Goal: Transaction & Acquisition: Purchase product/service

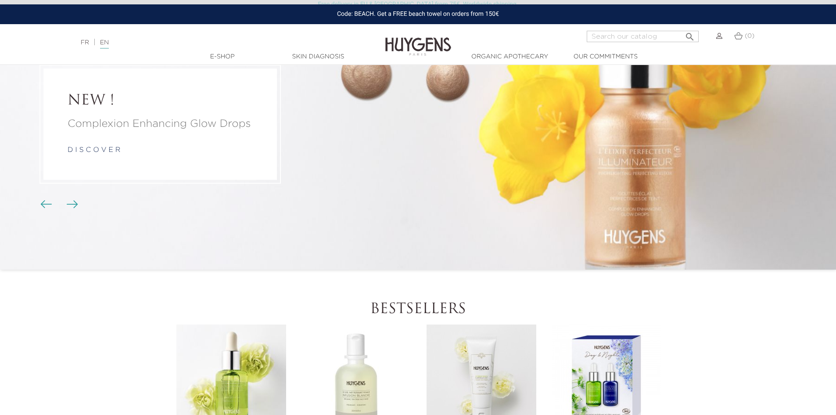
scroll to position [88, 0]
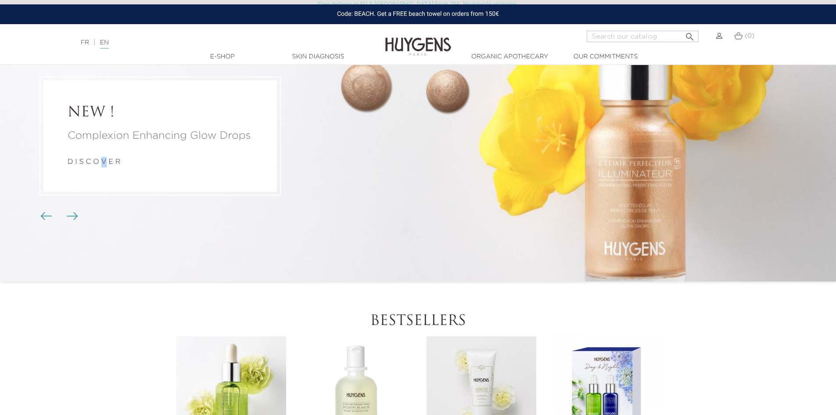
drag, startPoint x: 104, startPoint y: 151, endPoint x: 103, endPoint y: 158, distance: 7.2
click at [104, 155] on div "Complexion Enhancing Glow Drops d i s c o v e r" at bounding box center [160, 147] width 185 height 39
click at [165, 152] on div "Complexion Enhancing Glow Drops d i s c o v e r" at bounding box center [160, 147] width 185 height 39
click at [113, 165] on link "d i s c o v e r" at bounding box center [94, 161] width 53 height 7
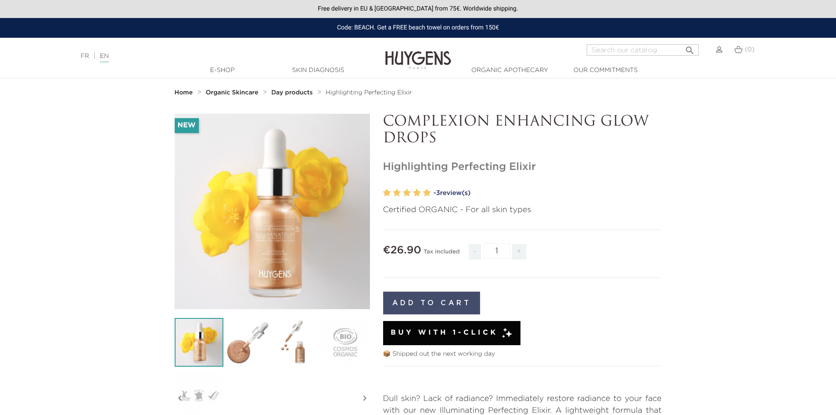
click at [438, 299] on button "Add to cart" at bounding box center [431, 302] width 97 height 23
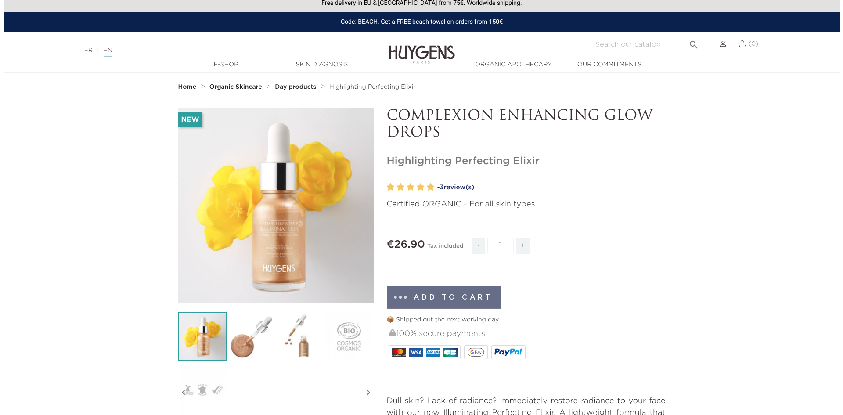
scroll to position [44, 0]
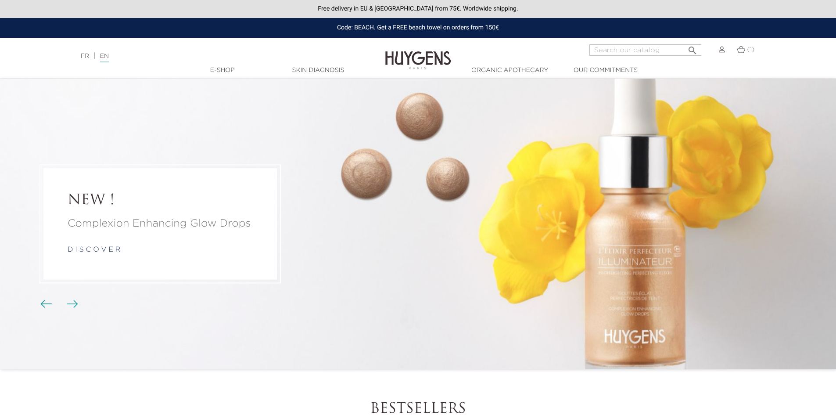
click at [74, 249] on link "d i s c o v e r" at bounding box center [94, 249] width 53 height 7
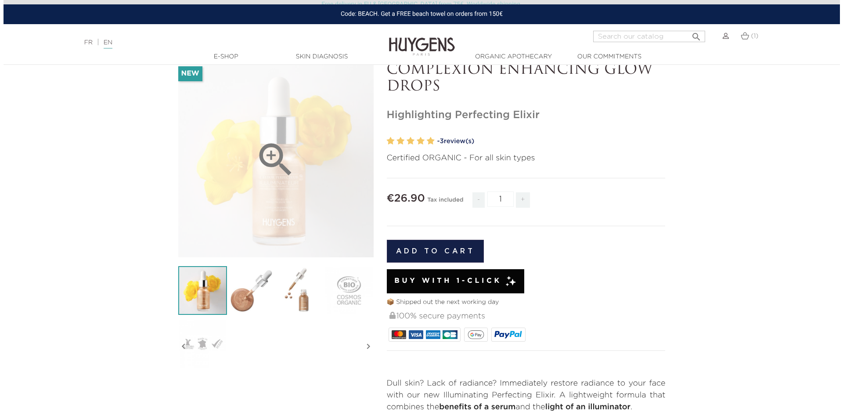
scroll to position [132, 0]
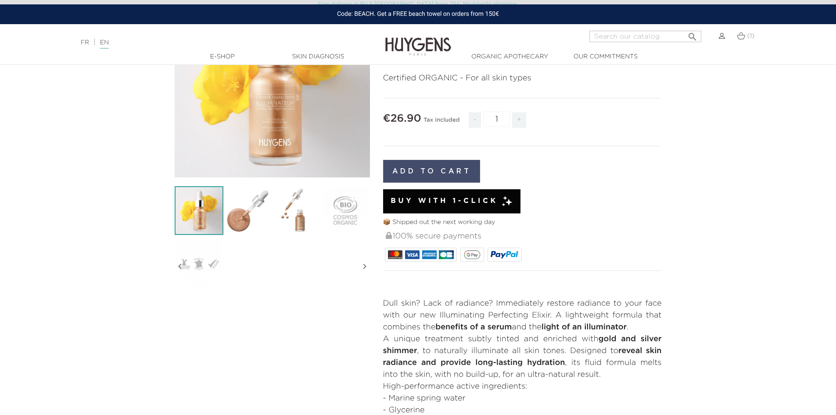
click at [443, 172] on button "Add to cart" at bounding box center [431, 171] width 97 height 23
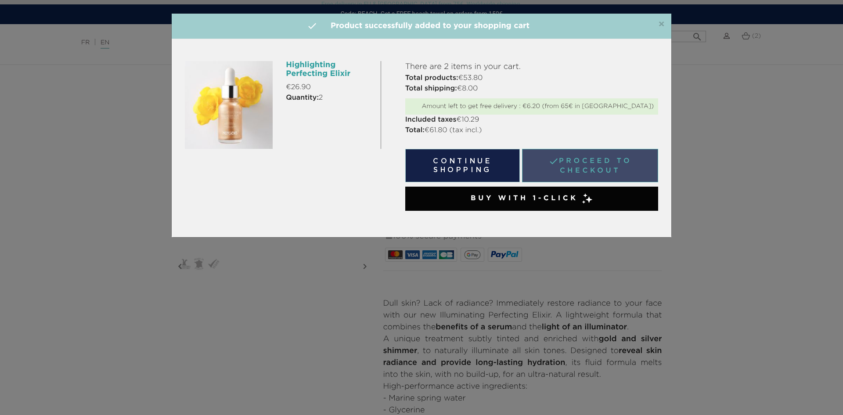
click at [606, 165] on link " Proceed to checkout" at bounding box center [590, 165] width 136 height 33
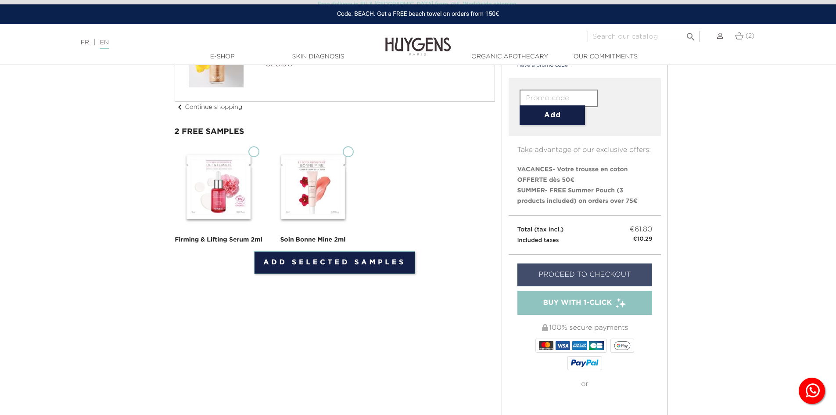
scroll to position [88, 0]
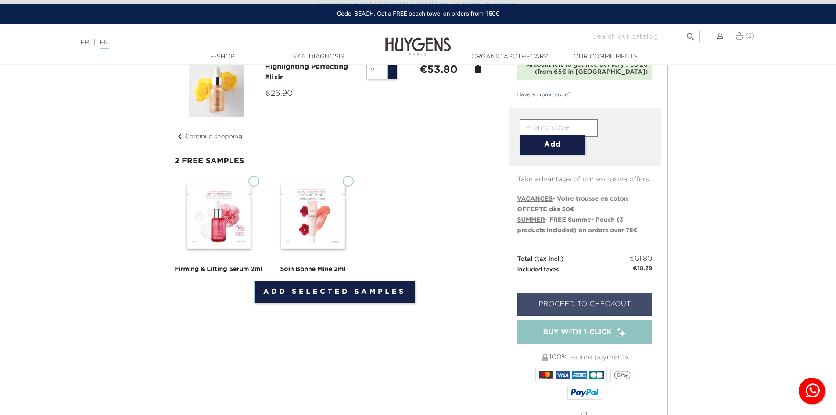
click at [606, 301] on link "Proceed to checkout" at bounding box center [584, 304] width 135 height 23
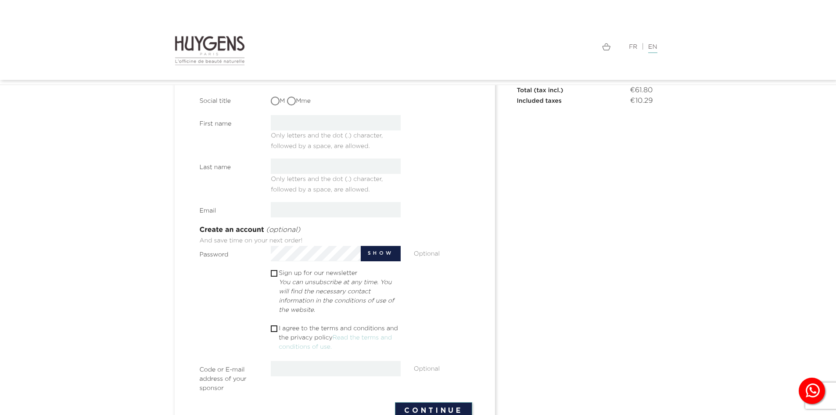
scroll to position [88, 0]
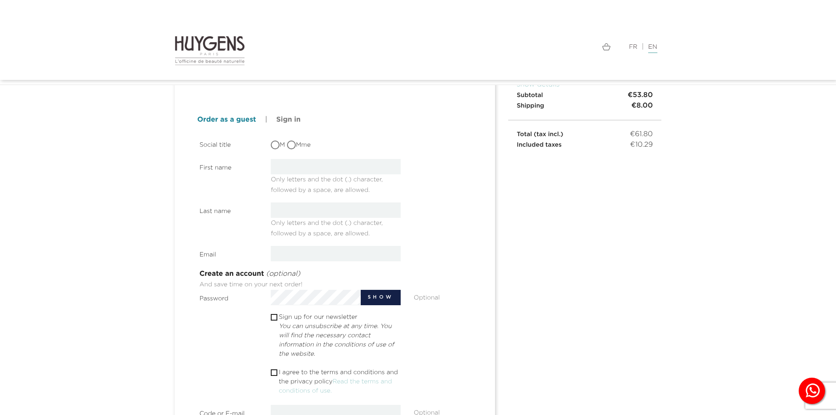
click at [229, 122] on link "Order as a guest" at bounding box center [226, 120] width 59 height 11
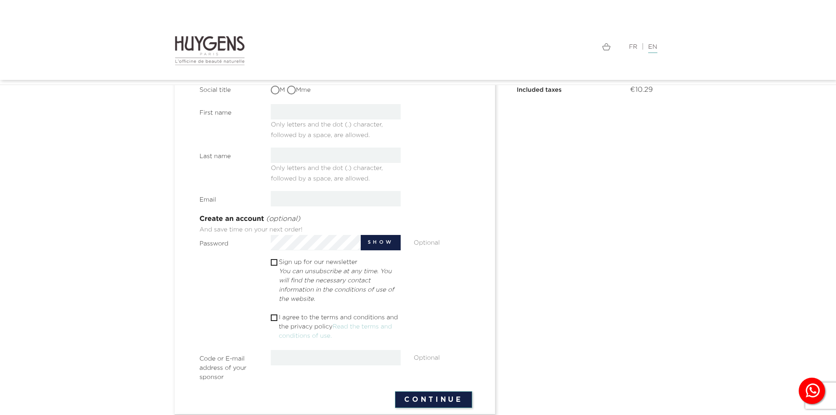
scroll to position [176, 0]
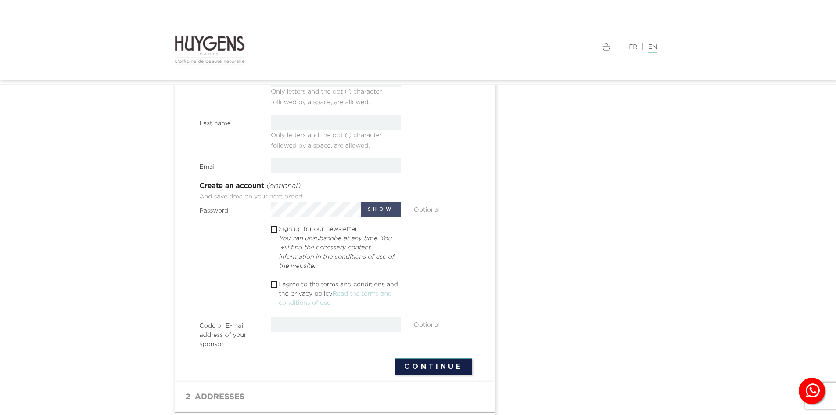
click at [367, 207] on button "Show" at bounding box center [381, 209] width 40 height 15
click at [383, 207] on button "Hide" at bounding box center [383, 209] width 36 height 15
click at [378, 209] on button "Show" at bounding box center [381, 209] width 40 height 15
click at [378, 209] on button "Hide" at bounding box center [383, 209] width 36 height 15
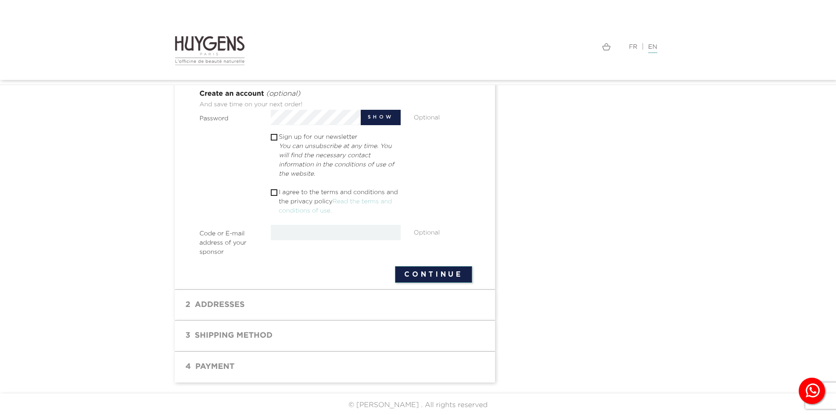
scroll to position [270, 0]
click at [200, 300] on h1 "2 Addresses" at bounding box center [334, 303] width 307 height 18
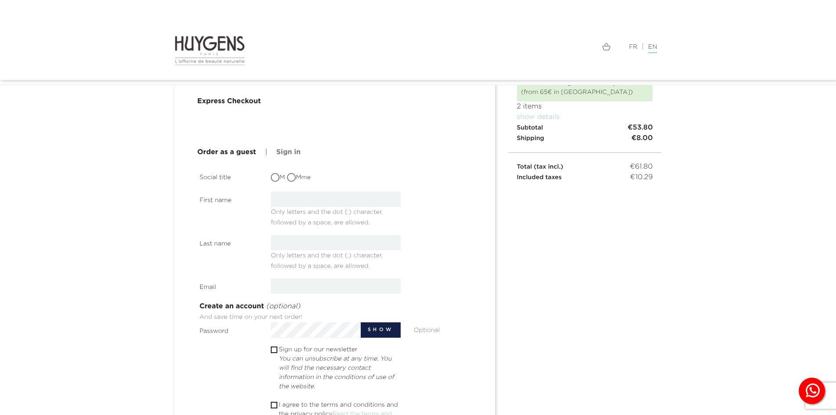
scroll to position [50, 0]
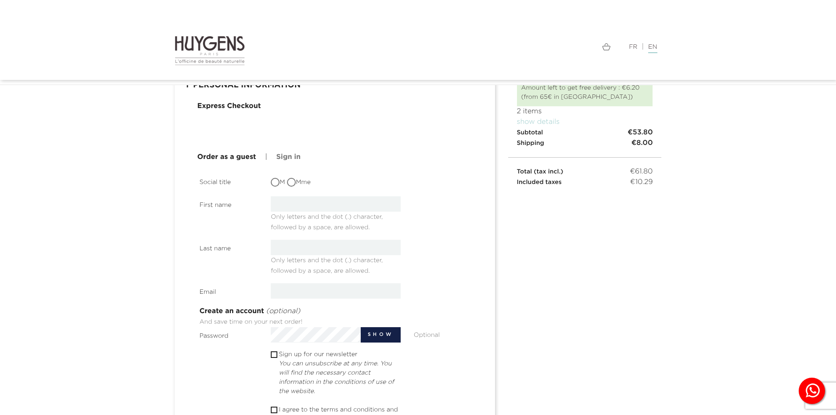
click at [275, 187] on input "M" at bounding box center [276, 183] width 9 height 9
radio input "true"
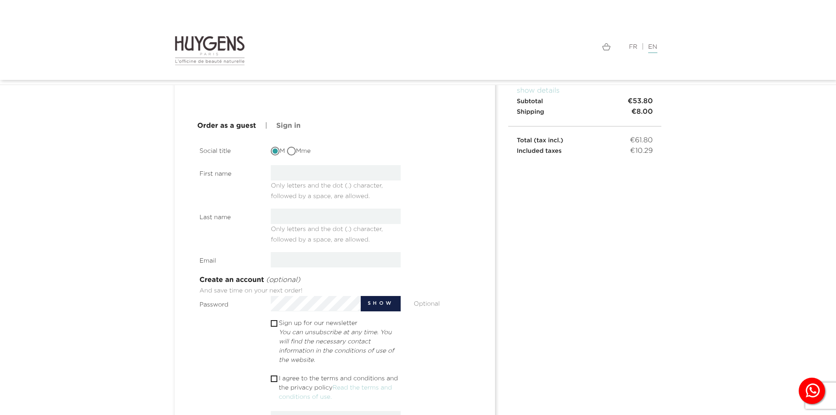
scroll to position [138, 0]
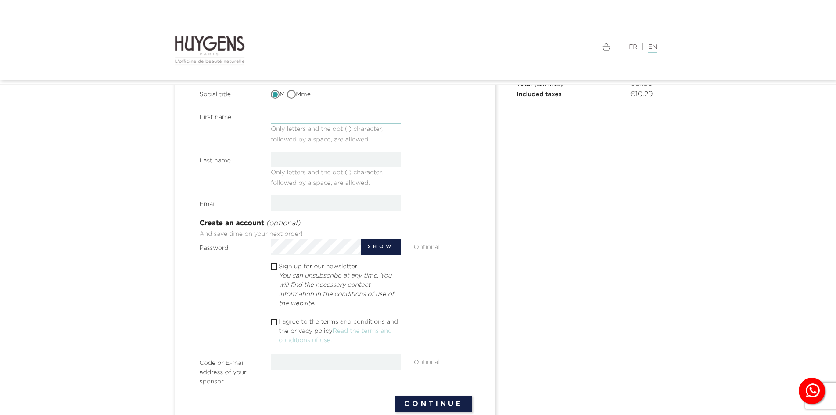
click at [280, 117] on input "text" at bounding box center [336, 115] width 130 height 15
type input "[PERSON_NAME]"
click at [308, 165] on input "text" at bounding box center [336, 159] width 130 height 15
type input "[PERSON_NAME]"
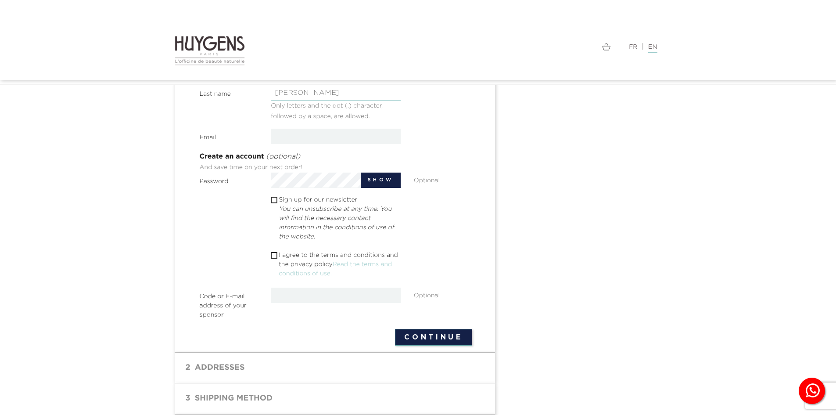
scroll to position [226, 0]
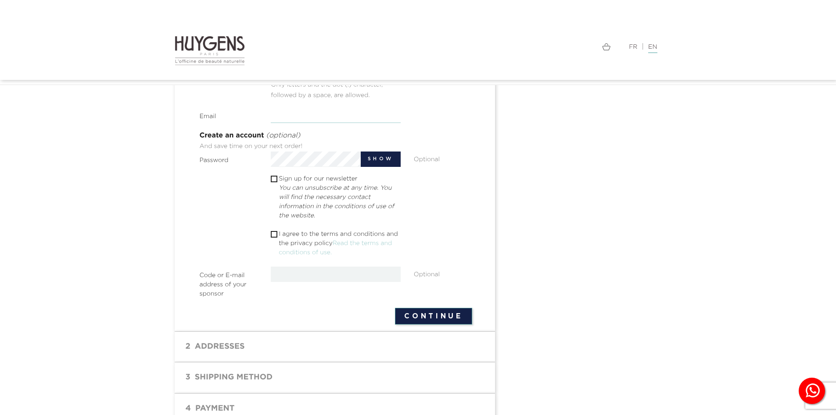
click at [284, 122] on input "email" at bounding box center [336, 115] width 130 height 15
type input "j@[DOMAIN_NAME]"
click at [418, 317] on button "Continue" at bounding box center [433, 316] width 77 height 17
drag, startPoint x: 276, startPoint y: 233, endPoint x: 343, endPoint y: 245, distance: 68.6
click at [276, 233] on input "checkbox" at bounding box center [274, 234] width 6 height 6
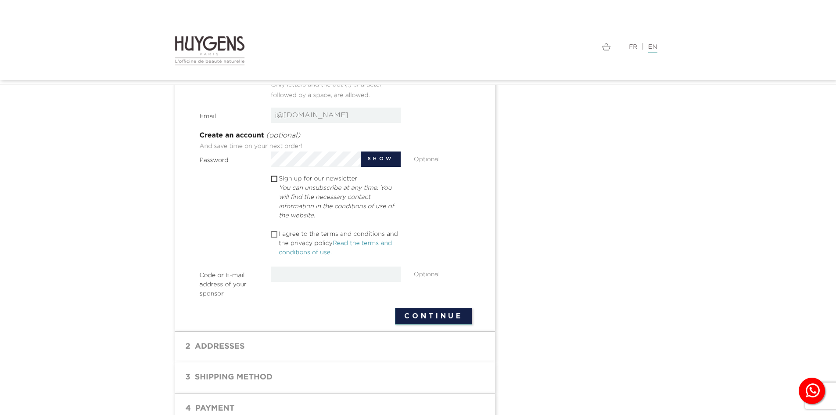
checkbox input "true"
click at [434, 318] on button "Continue" at bounding box center [433, 316] width 77 height 17
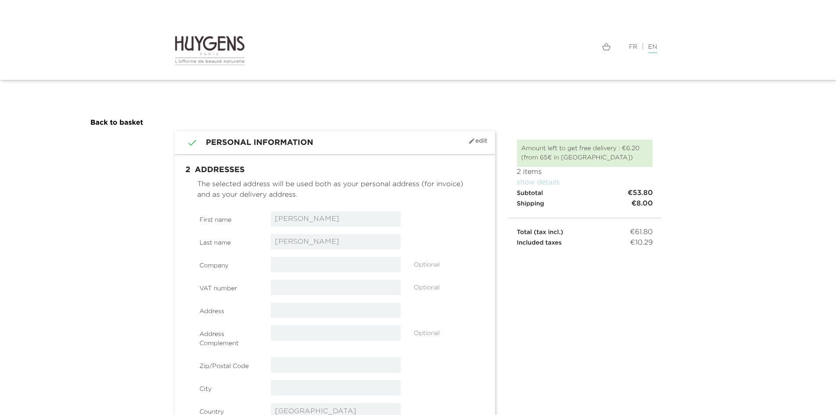
select select "8"
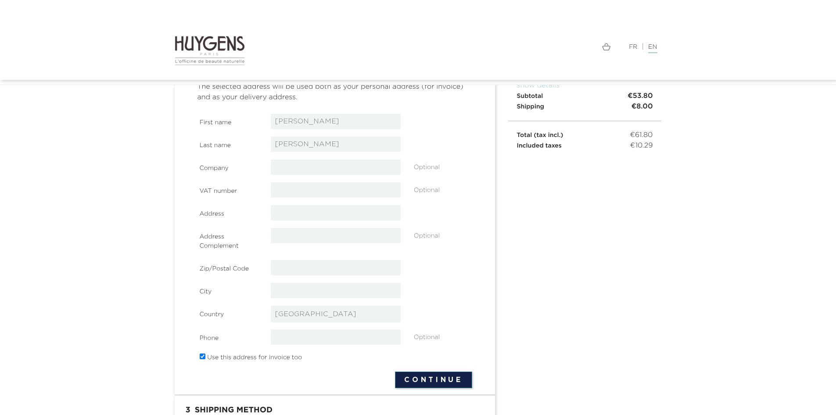
scroll to position [88, 0]
click at [318, 171] on input "text" at bounding box center [336, 165] width 130 height 15
click at [362, 191] on input "text" at bounding box center [336, 188] width 130 height 15
click at [365, 175] on section "First name [PERSON_NAME] Last name [PERSON_NAME] Company Optional VAT number" at bounding box center [336, 238] width 273 height 251
click at [340, 216] on input "text" at bounding box center [336, 211] width 130 height 15
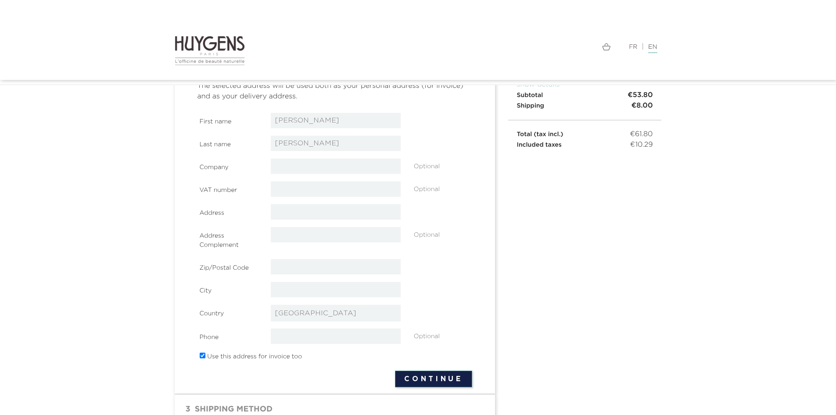
click at [417, 213] on div "Address" at bounding box center [336, 212] width 286 height 16
click at [380, 214] on input "text" at bounding box center [336, 211] width 130 height 15
type input "243 [MEDICAL_DATA]"
click at [385, 265] on input "text" at bounding box center [336, 266] width 130 height 15
click at [443, 268] on div "Zip/Postal Code" at bounding box center [336, 267] width 286 height 16
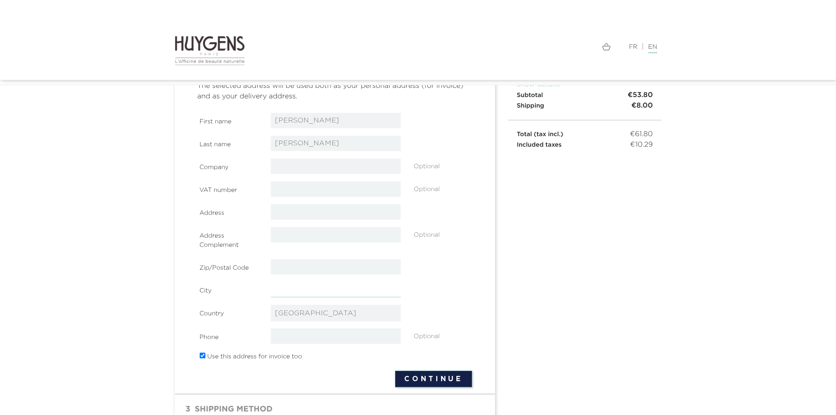
click at [366, 296] on input "text" at bounding box center [336, 289] width 130 height 15
click at [469, 294] on div "City" at bounding box center [336, 290] width 286 height 16
drag, startPoint x: 379, startPoint y: 319, endPoint x: 372, endPoint y: 317, distance: 7.1
click at [378, 319] on select "-- please choose -- Afghanistan Afrique Du Sud Albanie Algérie Andorre Angola A…" at bounding box center [336, 313] width 130 height 17
click at [338, 312] on select "-- please choose -- Afghanistan Afrique Du Sud Albanie Algérie Andorre Angola A…" at bounding box center [336, 313] width 130 height 17
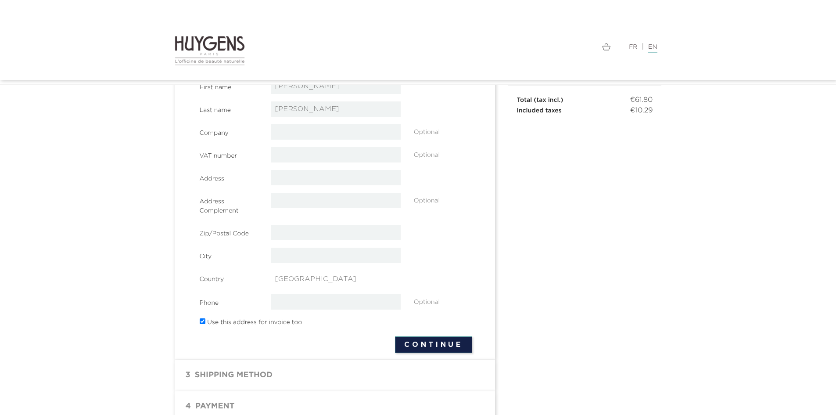
scroll to position [164, 0]
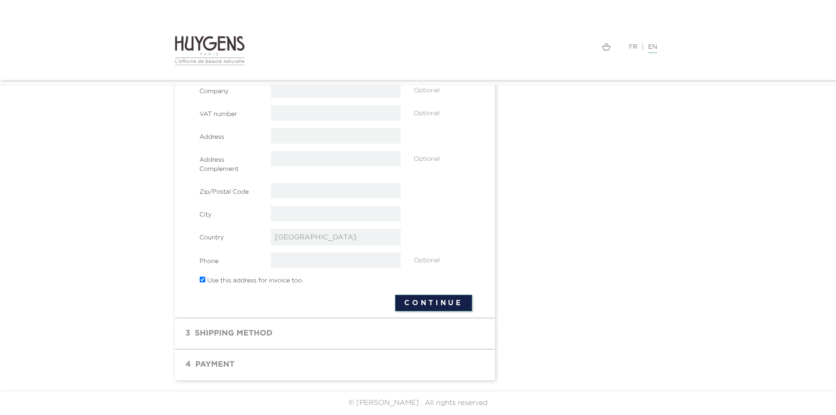
click at [417, 294] on div "First name Jim Last name Smith Company Optional" at bounding box center [336, 174] width 273 height 274
click at [417, 308] on button "Continue" at bounding box center [433, 302] width 77 height 17
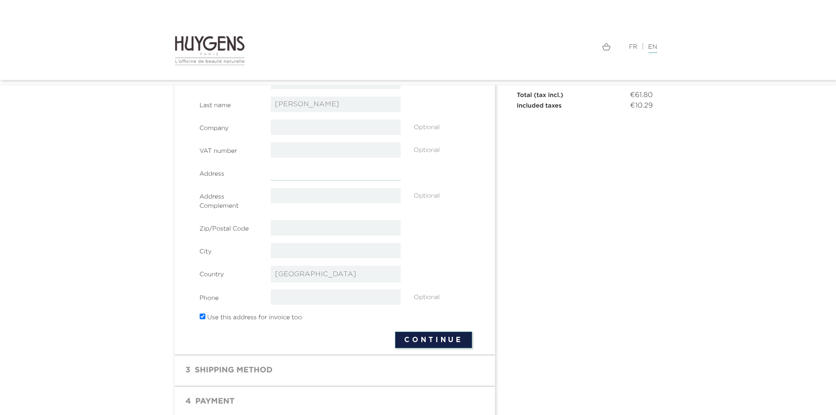
scroll to position [120, 0]
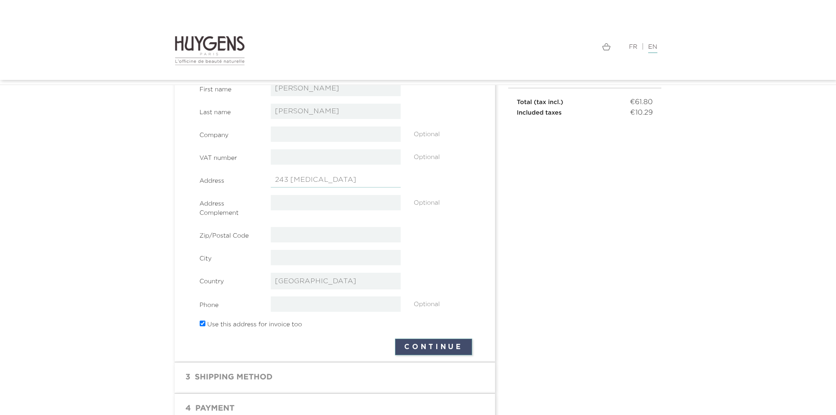
type input "243 [MEDICAL_DATA]"
click at [405, 348] on button "Continue" at bounding box center [433, 346] width 77 height 17
type input "nh1 sms"
click at [433, 341] on button "Continue" at bounding box center [433, 346] width 77 height 17
type input "paris"
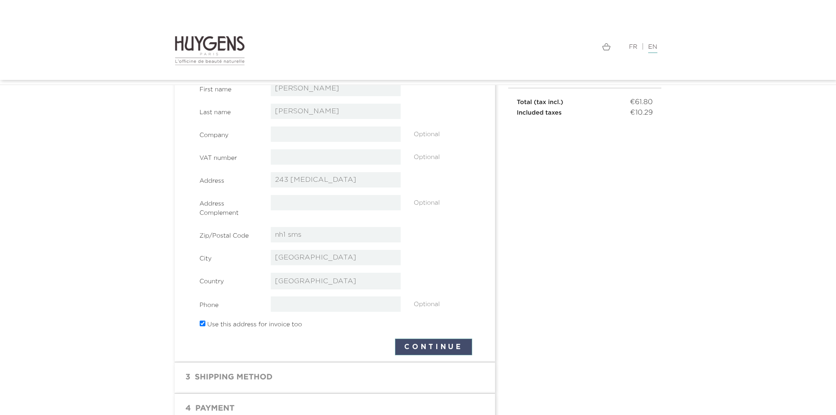
click at [451, 345] on button "Continue" at bounding box center [433, 346] width 77 height 17
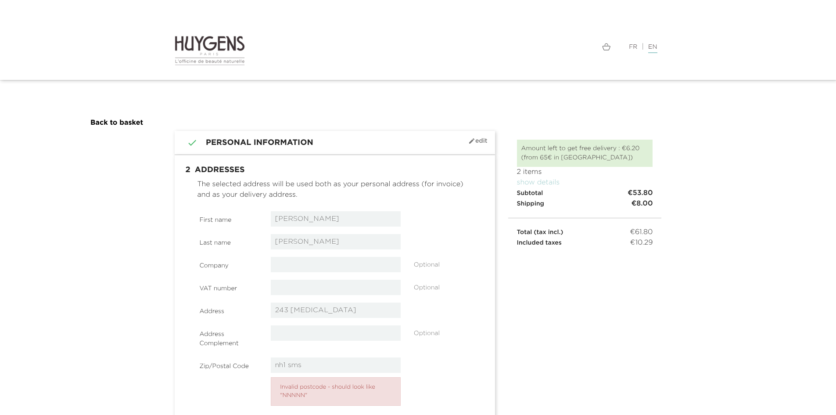
select select "8"
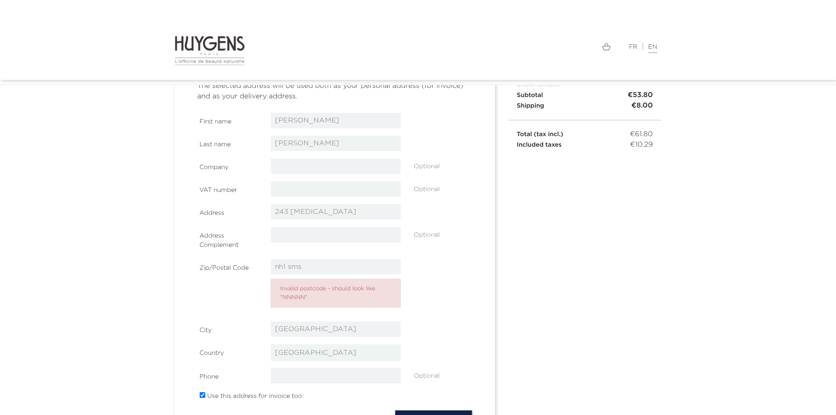
scroll to position [102, 0]
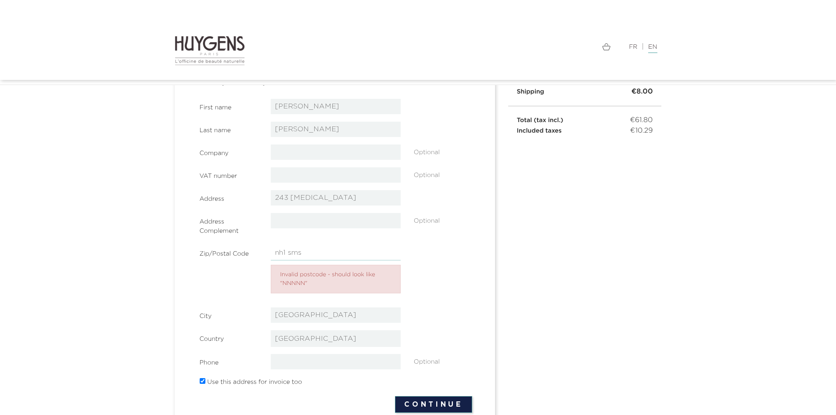
drag, startPoint x: 327, startPoint y: 255, endPoint x: 201, endPoint y: 237, distance: 126.4
click at [201, 237] on section "First name [PERSON_NAME] Last name [PERSON_NAME] Company Optional VAT number" at bounding box center [336, 244] width 273 height 290
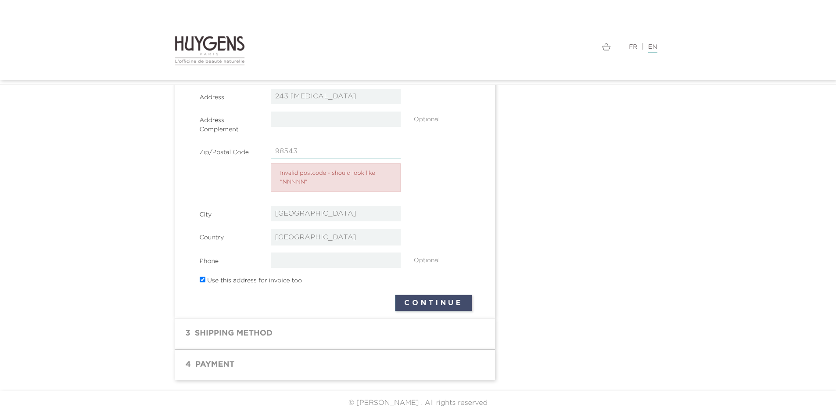
type input "98543"
click at [451, 307] on button "Continue" at bounding box center [433, 302] width 77 height 17
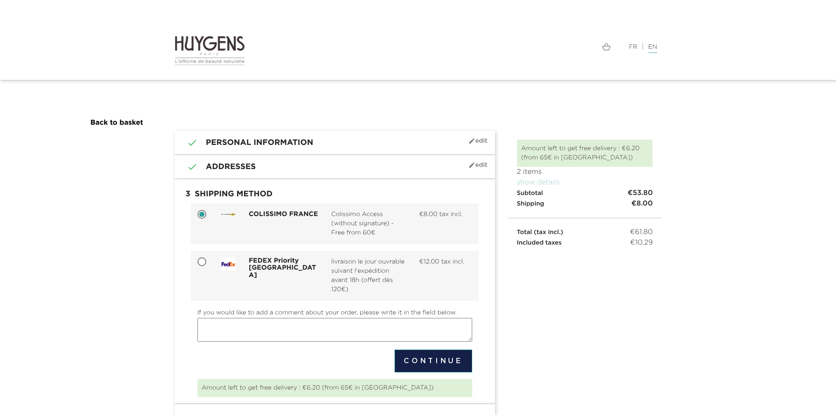
click at [33, 198] on section " 1 Personal Information mode_edit Edit Order as a guest | Sign in Social title…" at bounding box center [418, 288] width 836 height 315
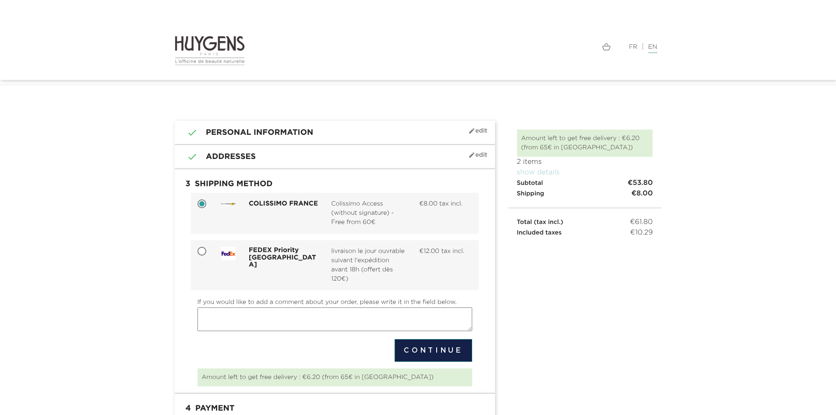
scroll to position [43, 0]
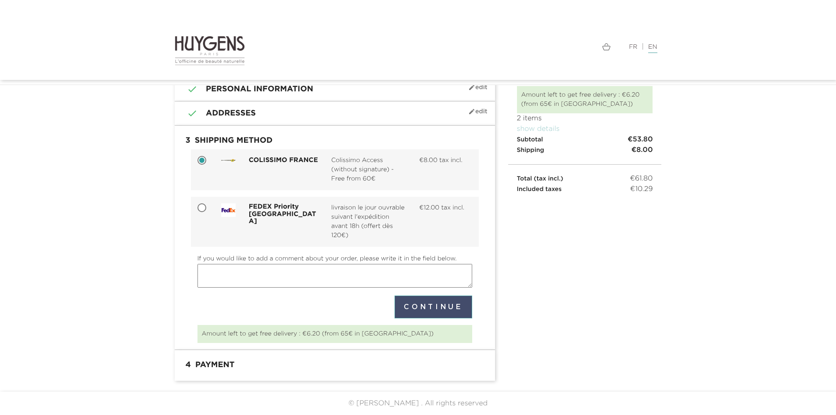
click at [422, 309] on button "Continue" at bounding box center [433, 306] width 77 height 23
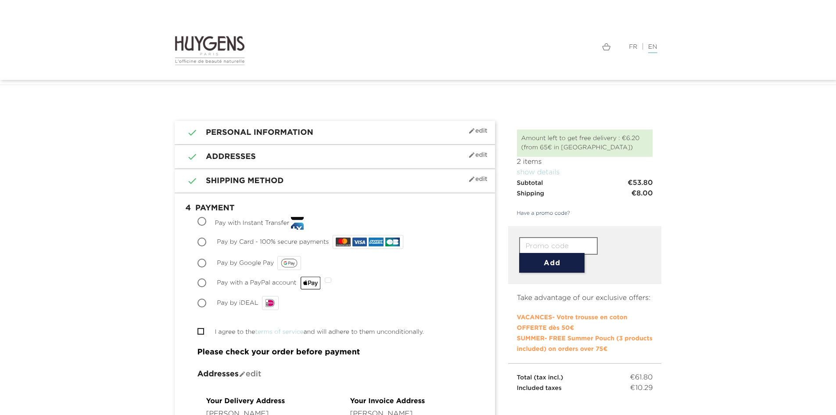
scroll to position [88, 0]
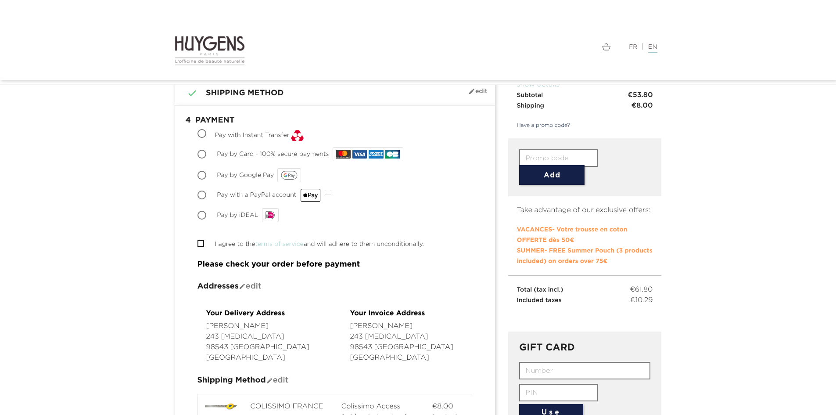
click at [203, 155] on input "Pay by Card - 100% secure payments" at bounding box center [202, 155] width 9 height 9
radio input "true"
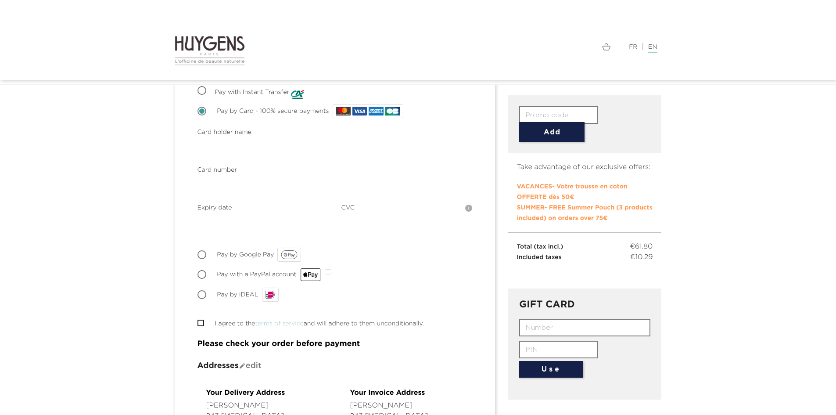
scroll to position [132, 0]
click at [154, 173] on section " 1 Personal Information mode_edit Edit Order as a guest | Sign in Social title…" at bounding box center [418, 387] width 836 height 797
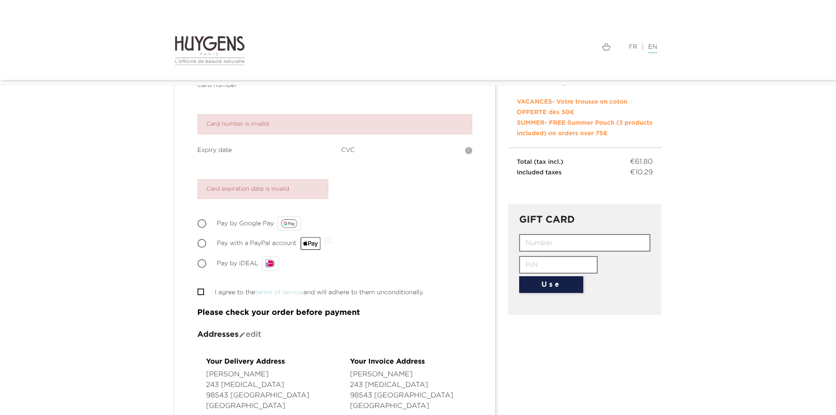
scroll to position [219, 0]
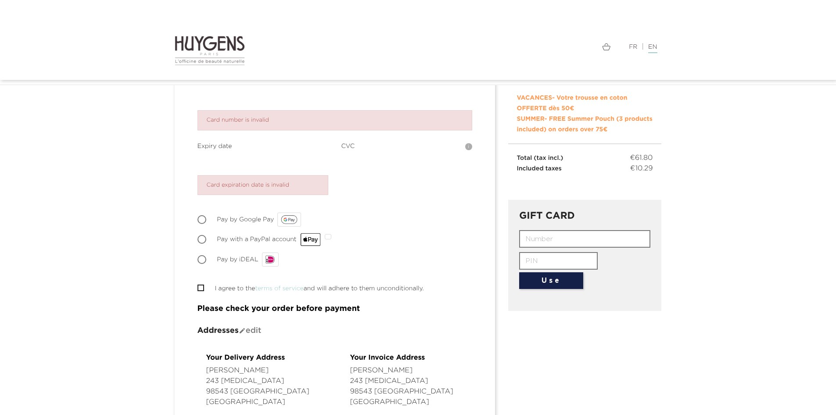
click at [49, 277] on section " 1 Personal Information mode_edit Edit Order as a guest | Sign in Social title…" at bounding box center [418, 326] width 836 height 850
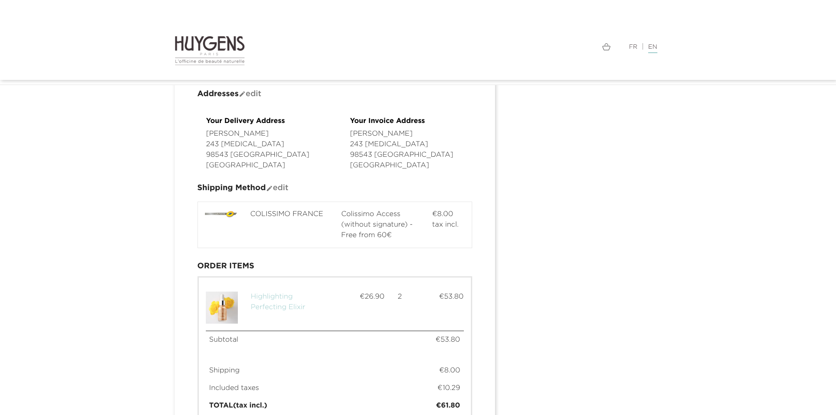
scroll to position [456, 0]
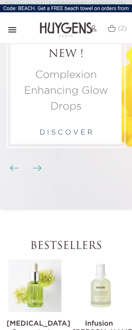
scroll to position [88, 0]
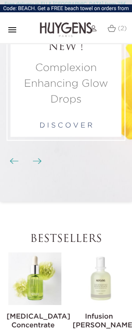
click at [39, 166] on li "NEW ! Complexion Enhancing Glow Drops d i s c o v e r" at bounding box center [66, 86] width 132 height 231
click at [39, 162] on img "Carousel buttons" at bounding box center [37, 161] width 9 height 6
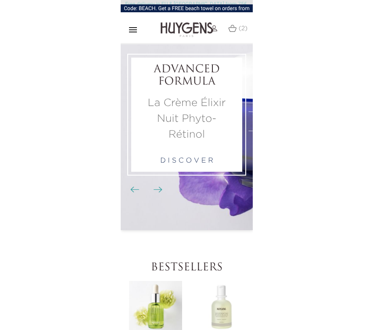
scroll to position [44, 0]
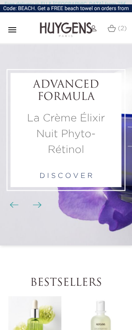
click at [20, 200] on div "Previous Next" at bounding box center [25, 204] width 24 height 13
